Goal: Information Seeking & Learning: Check status

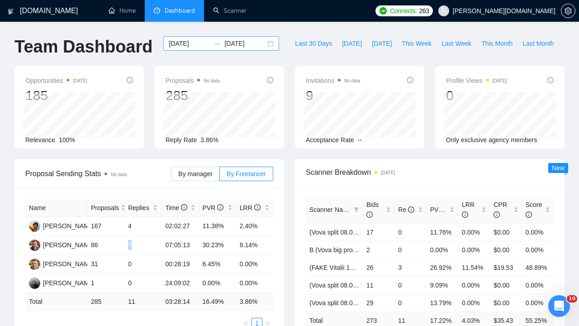
click at [184, 45] on input "[DATE]" at bounding box center [189, 43] width 41 height 10
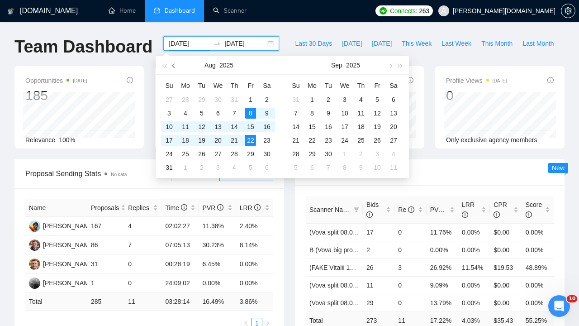
click at [173, 66] on span "button" at bounding box center [174, 65] width 5 height 5
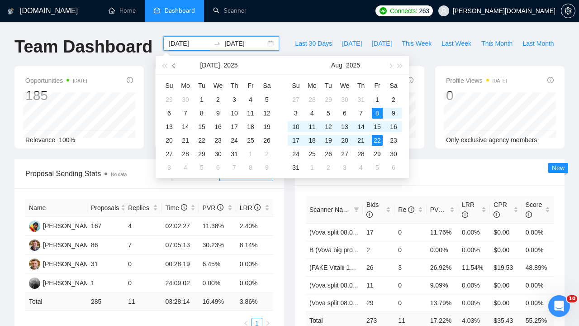
click at [173, 66] on span "button" at bounding box center [174, 65] width 5 height 5
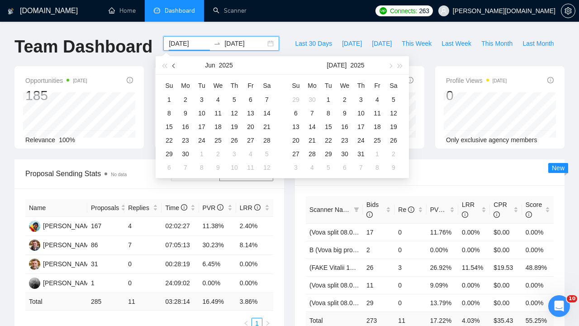
click at [173, 66] on span "button" at bounding box center [174, 65] width 5 height 5
type input "[DATE]"
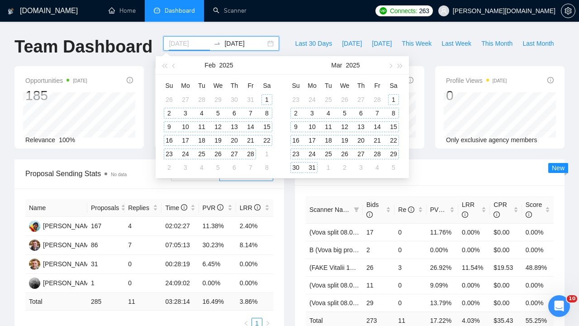
click at [267, 97] on div "1" at bounding box center [266, 99] width 11 height 11
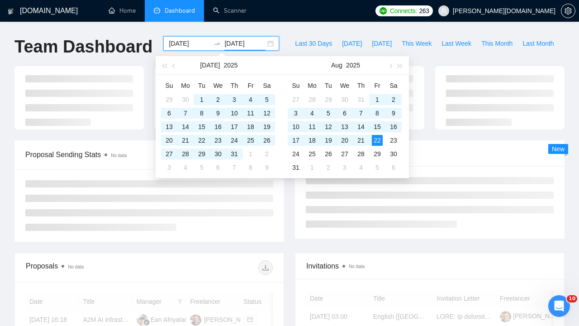
click at [231, 41] on input "[DATE]" at bounding box center [244, 43] width 41 height 10
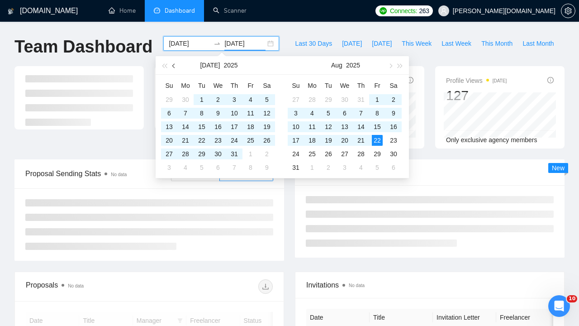
click at [172, 63] on button "button" at bounding box center [174, 65] width 10 height 18
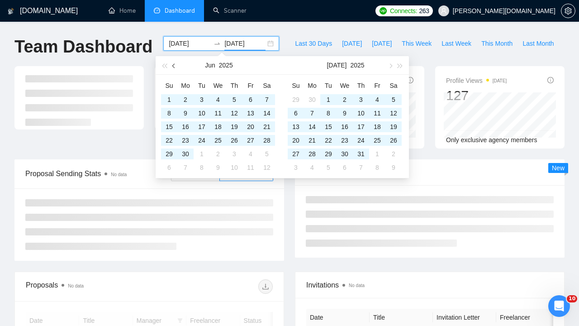
click at [172, 63] on button "button" at bounding box center [174, 65] width 10 height 18
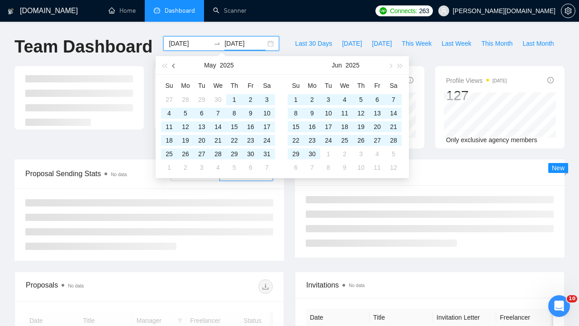
click at [172, 63] on button "button" at bounding box center [174, 65] width 10 height 18
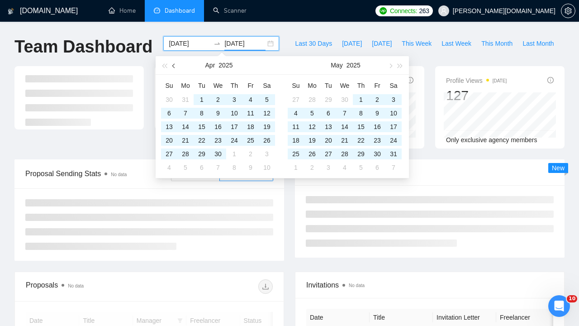
click at [172, 63] on button "button" at bounding box center [174, 65] width 10 height 18
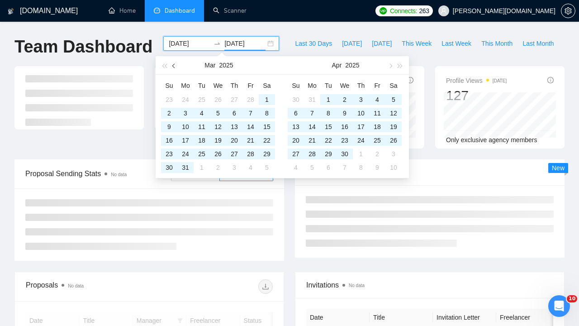
click at [172, 63] on button "button" at bounding box center [174, 65] width 10 height 18
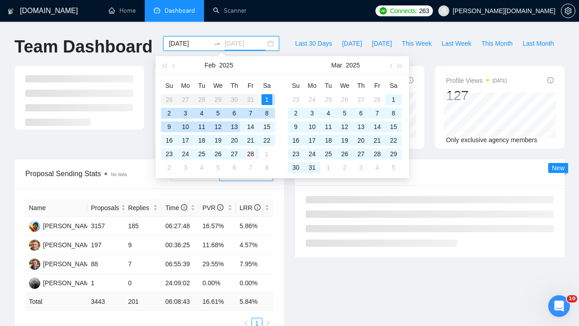
type input "[DATE]"
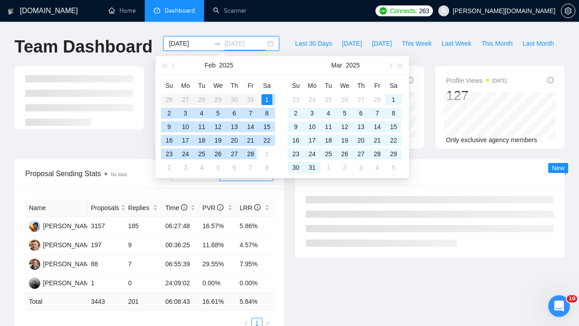
click at [255, 152] on div "28" at bounding box center [250, 153] width 11 height 11
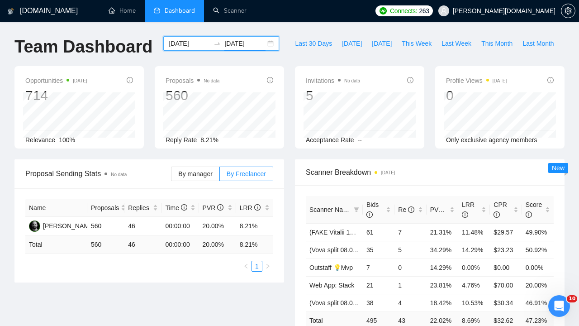
click at [190, 44] on input "[DATE]" at bounding box center [189, 43] width 41 height 10
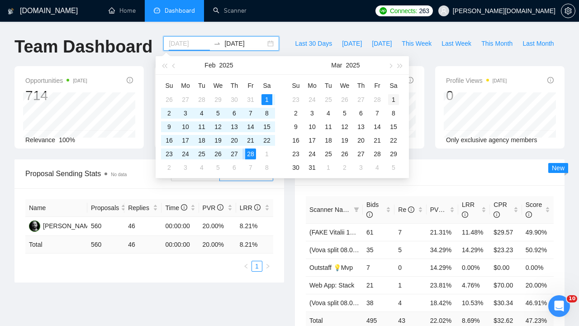
type input "[DATE]"
click at [395, 98] on div "1" at bounding box center [393, 99] width 11 height 11
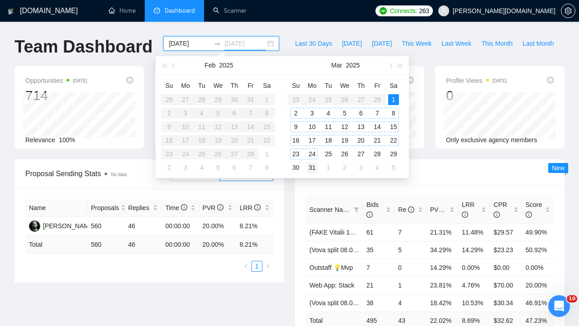
type input "[DATE]"
click at [315, 167] on div "31" at bounding box center [312, 167] width 11 height 11
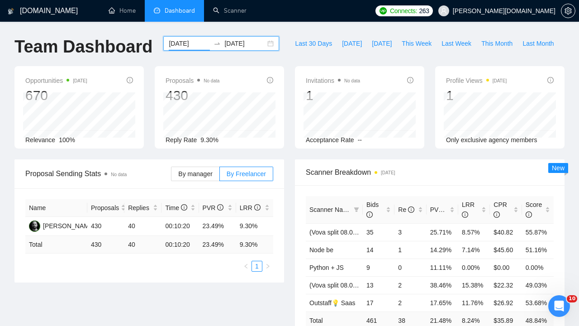
click at [176, 43] on input "[DATE]" at bounding box center [189, 43] width 41 height 10
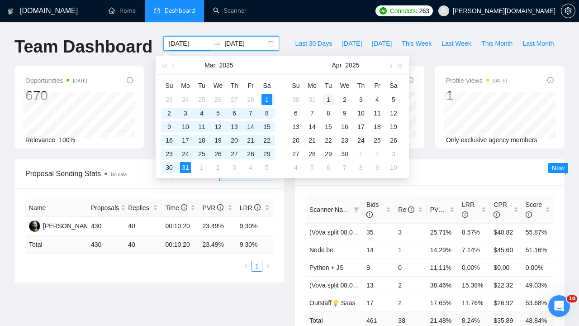
type input "[DATE]"
click at [326, 98] on div "1" at bounding box center [328, 99] width 11 height 11
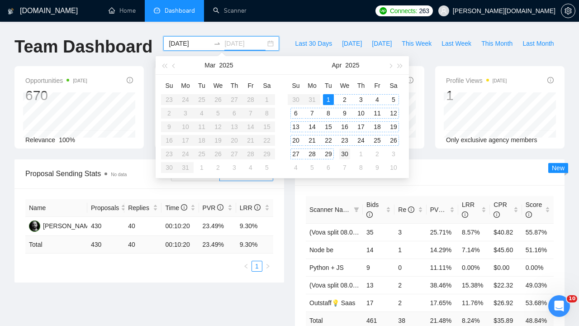
type input "[DATE]"
click at [345, 155] on div "30" at bounding box center [344, 153] width 11 height 11
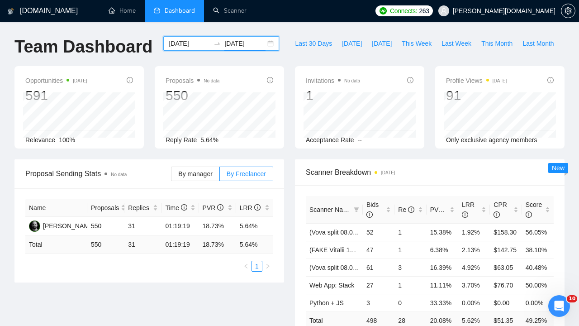
click at [180, 43] on input "[DATE]" at bounding box center [189, 43] width 41 height 10
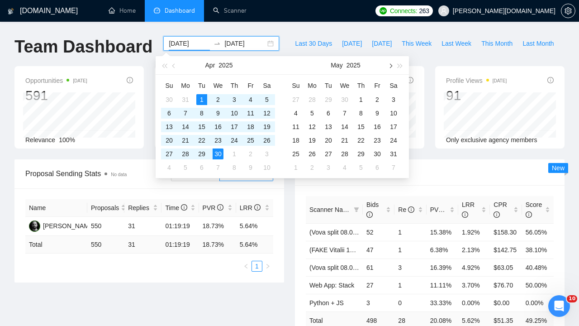
click at [391, 65] on span "button" at bounding box center [390, 65] width 5 height 5
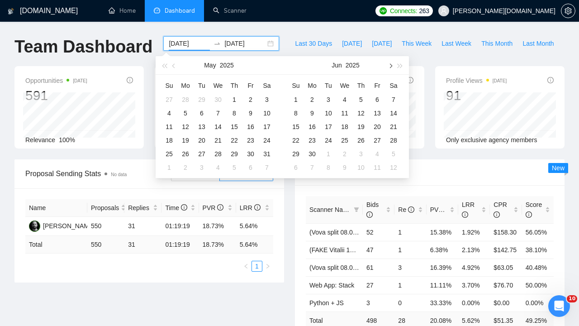
click at [391, 65] on span "button" at bounding box center [390, 65] width 5 height 5
type input "[DATE]"
click at [300, 123] on div "10" at bounding box center [295, 126] width 11 height 11
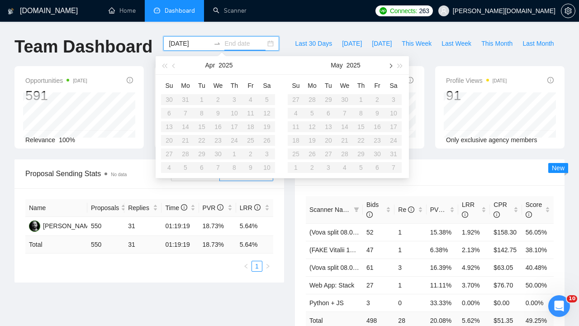
click at [392, 64] on button "button" at bounding box center [390, 65] width 10 height 18
type input "[DATE]"
click at [378, 140] on div "22" at bounding box center [377, 140] width 11 height 11
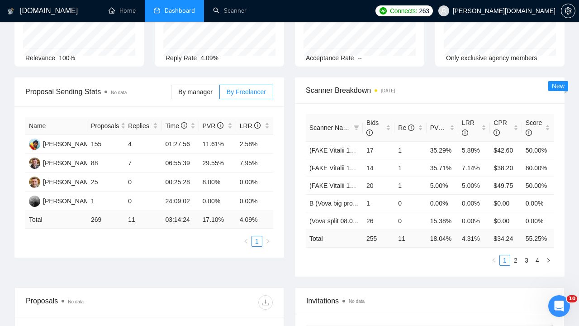
scroll to position [84, 0]
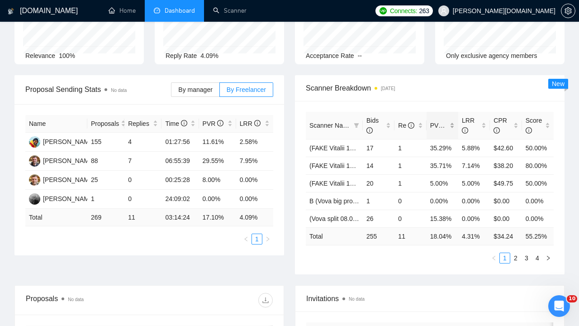
click at [438, 124] on span "PVR" at bounding box center [440, 125] width 21 height 7
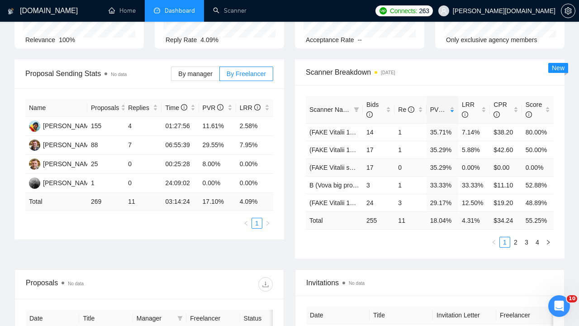
scroll to position [109, 0]
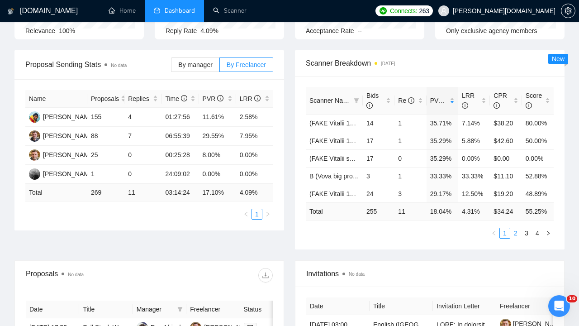
click at [516, 234] on link "2" at bounding box center [516, 233] width 10 height 10
click at [506, 231] on link "1" at bounding box center [505, 233] width 10 height 10
click at [516, 235] on link "2" at bounding box center [516, 233] width 10 height 10
click at [403, 100] on span "Re" at bounding box center [406, 100] width 16 height 7
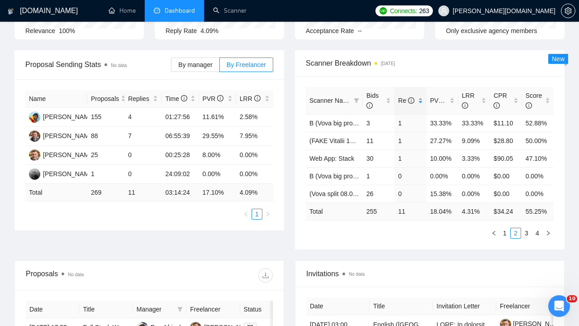
click at [402, 101] on span "Re" at bounding box center [406, 100] width 16 height 7
click at [523, 233] on link "3" at bounding box center [526, 233] width 10 height 10
click at [502, 233] on link "1" at bounding box center [505, 233] width 10 height 10
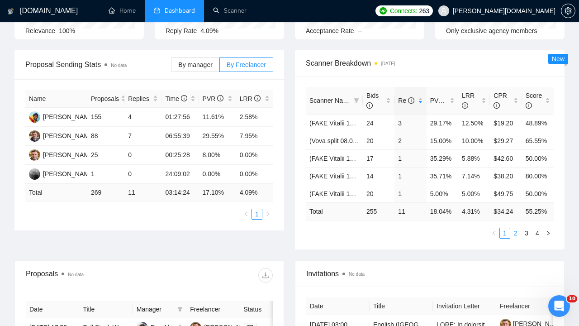
click at [517, 232] on link "2" at bounding box center [516, 233] width 10 height 10
click at [367, 93] on span "Bids" at bounding box center [372, 100] width 12 height 17
click at [368, 93] on span "Bids" at bounding box center [372, 100] width 12 height 17
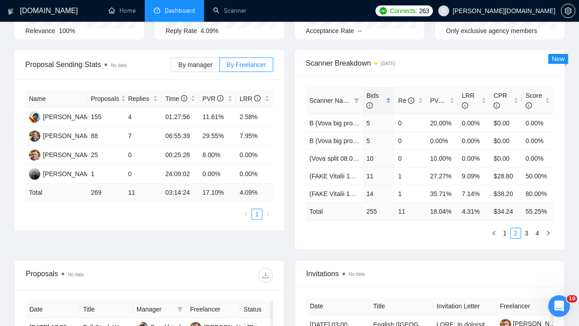
click at [368, 93] on span "Bids" at bounding box center [372, 100] width 12 height 17
click at [367, 140] on td "17" at bounding box center [379, 141] width 32 height 18
drag, startPoint x: 365, startPoint y: 137, endPoint x: 374, endPoint y: 137, distance: 9.1
click at [374, 137] on td "17" at bounding box center [379, 141] width 32 height 18
click at [435, 101] on span "PVR" at bounding box center [440, 100] width 21 height 7
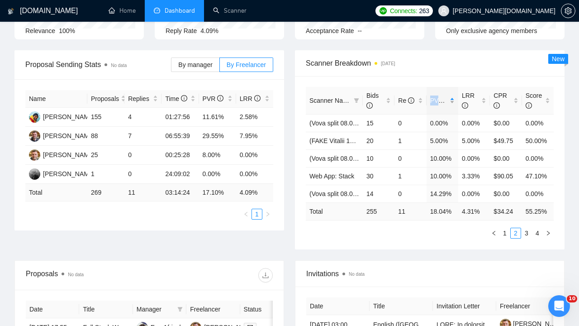
click at [435, 101] on span "PVR" at bounding box center [440, 100] width 21 height 7
click at [373, 94] on span "Bids" at bounding box center [372, 100] width 12 height 17
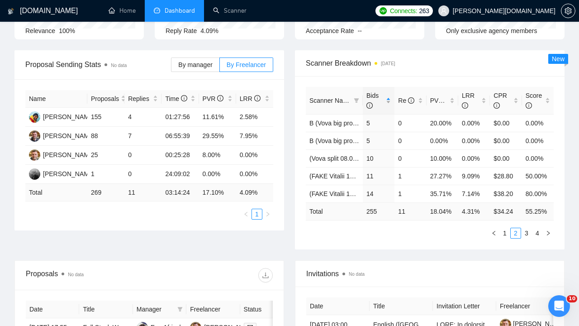
click at [373, 94] on span "Bids" at bounding box center [372, 100] width 12 height 17
click at [503, 232] on link "1" at bounding box center [505, 233] width 10 height 10
click at [433, 102] on span "PVR" at bounding box center [440, 100] width 21 height 7
click at [466, 95] on span "LRR" at bounding box center [468, 100] width 13 height 17
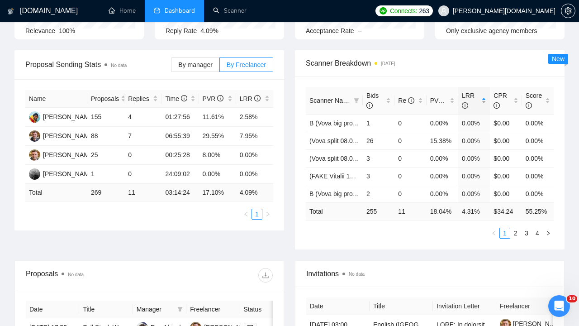
click at [466, 95] on span "LRR" at bounding box center [468, 100] width 13 height 17
click at [517, 233] on link "2" at bounding box center [516, 233] width 10 height 10
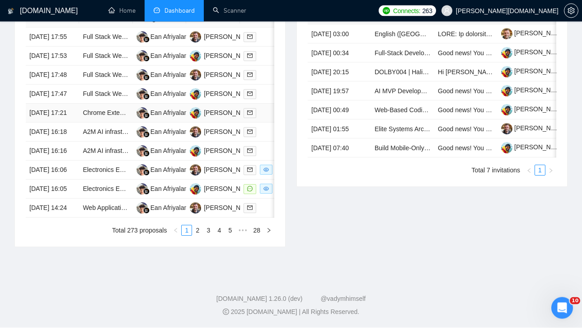
scroll to position [422, 0]
click at [200, 236] on link "2" at bounding box center [198, 231] width 10 height 10
click at [210, 236] on link "3" at bounding box center [208, 231] width 10 height 10
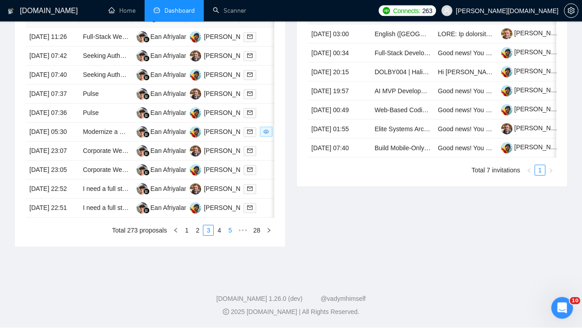
drag, startPoint x: 266, startPoint y: 28, endPoint x: 230, endPoint y: 293, distance: 267.0
click at [230, 236] on link "5" at bounding box center [230, 231] width 10 height 10
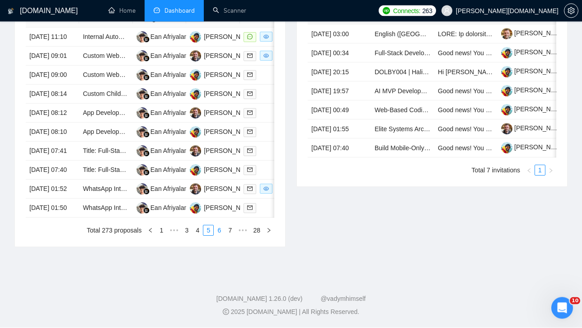
click at [219, 236] on link "6" at bounding box center [219, 231] width 10 height 10
click at [219, 236] on link "7" at bounding box center [219, 231] width 10 height 10
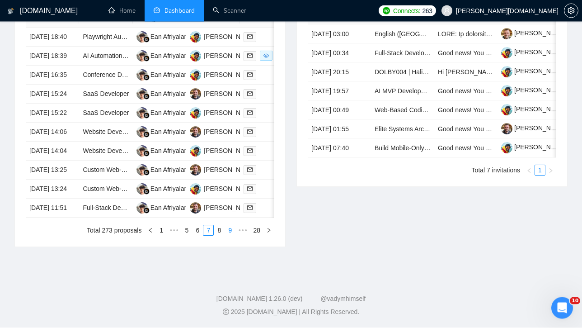
click at [231, 236] on link "9" at bounding box center [230, 231] width 10 height 10
click at [231, 236] on link "11" at bounding box center [229, 231] width 13 height 10
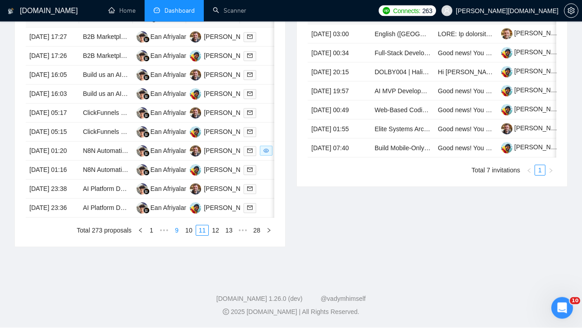
click at [231, 236] on link "13" at bounding box center [229, 231] width 13 height 10
click at [231, 236] on link "15" at bounding box center [229, 231] width 13 height 10
click at [231, 236] on link "17" at bounding box center [229, 231] width 13 height 10
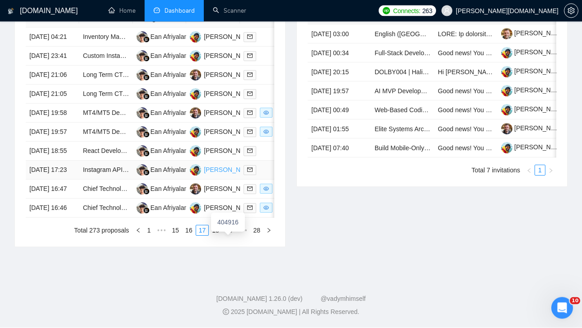
scroll to position [428, 0]
click at [217, 236] on link "18" at bounding box center [215, 231] width 13 height 10
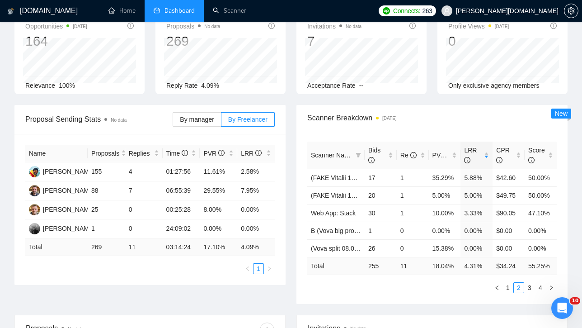
scroll to position [47, 0]
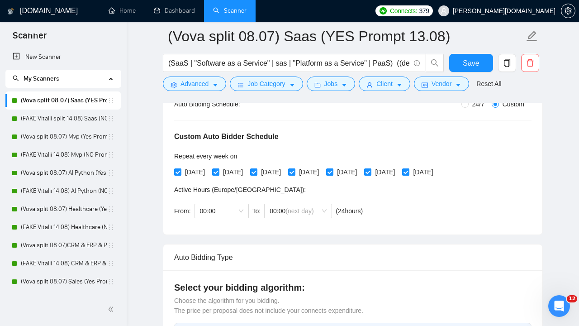
scroll to position [185, 0]
